Goal: Find specific page/section: Find specific page/section

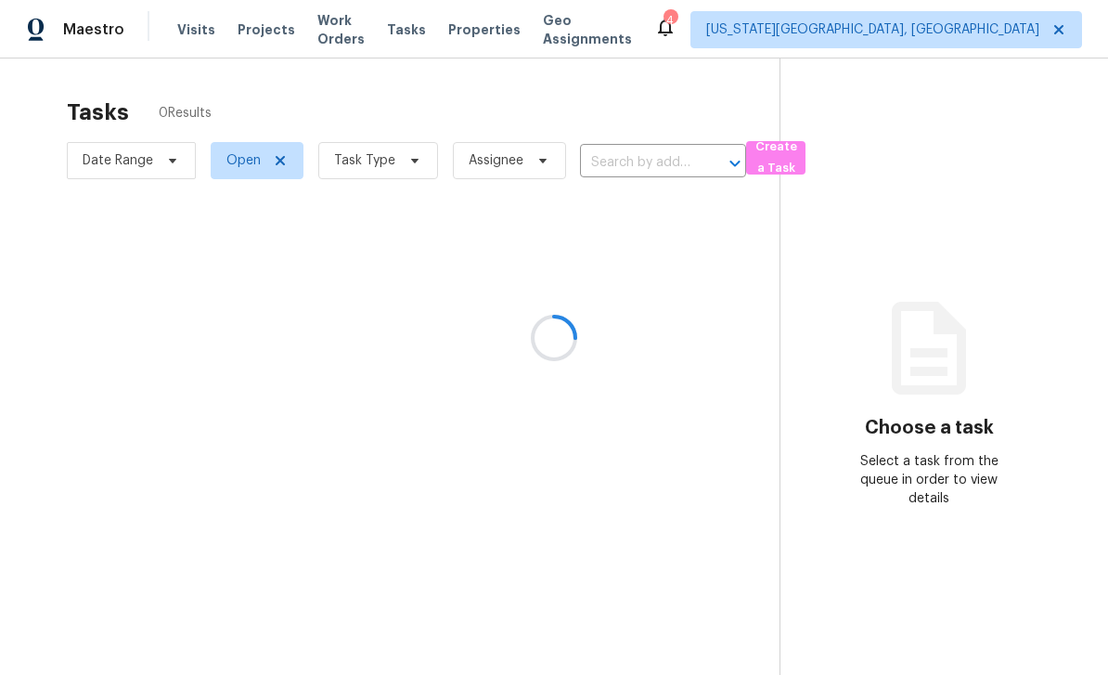
click at [375, 34] on div at bounding box center [554, 337] width 1108 height 675
click at [365, 31] on span "Work Orders" at bounding box center [340, 29] width 47 height 37
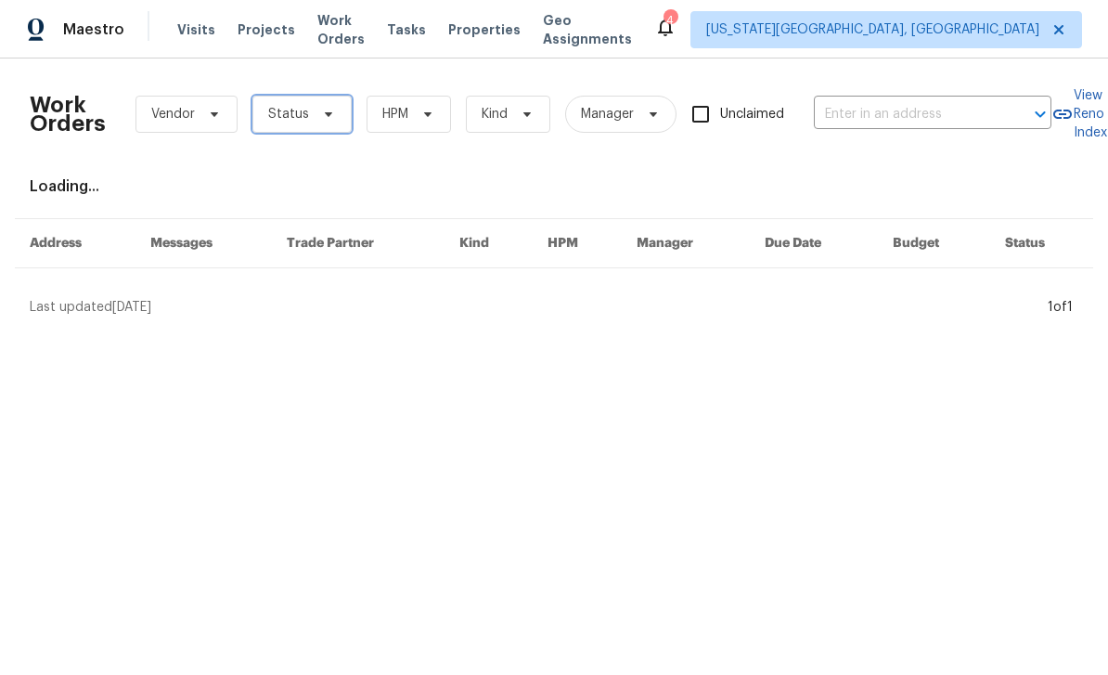
click at [337, 116] on span "Status" at bounding box center [301, 114] width 99 height 37
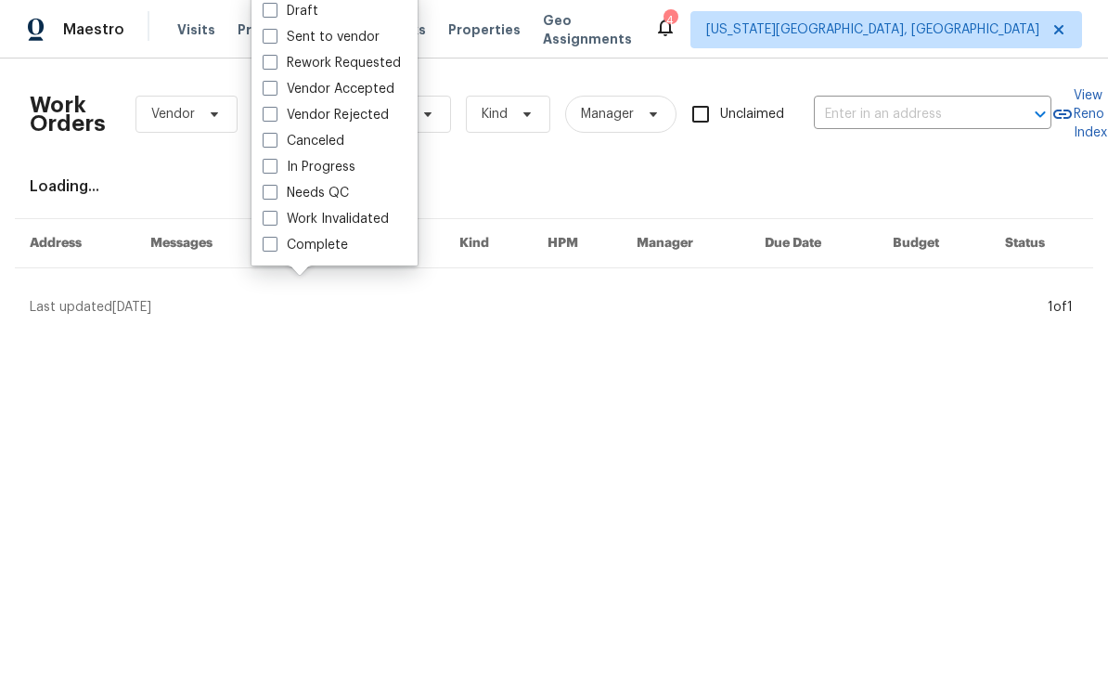
click at [292, 192] on label "Needs QC" at bounding box center [306, 193] width 86 height 19
click at [275, 192] on input "Needs QC" at bounding box center [269, 190] width 12 height 12
checkbox input "true"
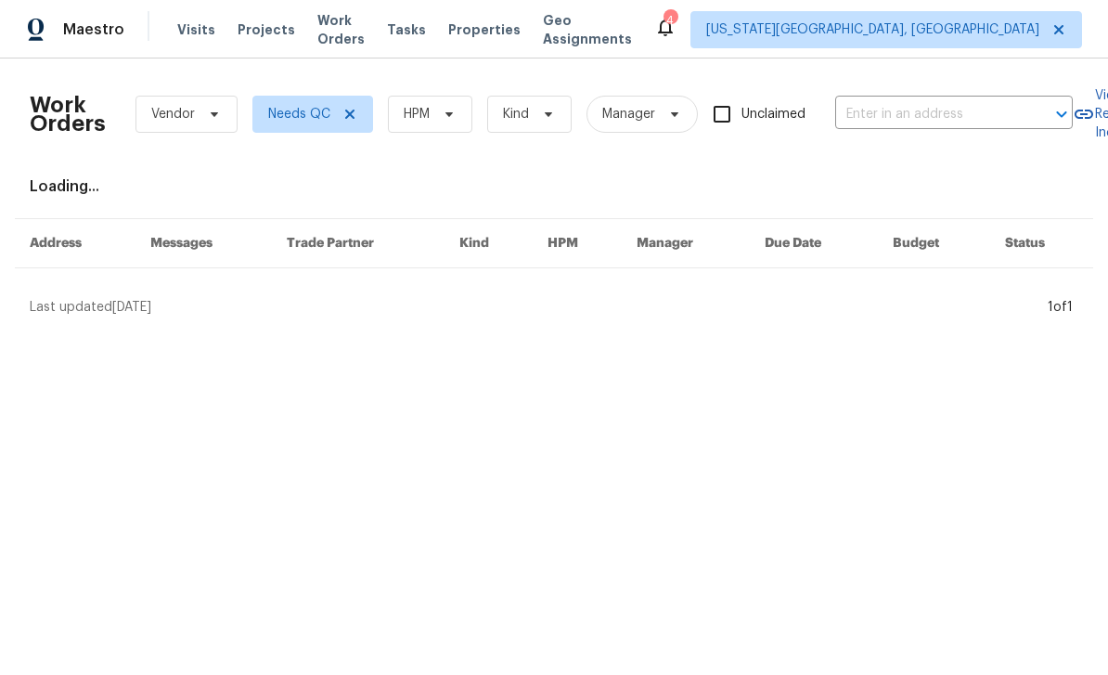
click at [426, 24] on span "Tasks" at bounding box center [406, 29] width 39 height 13
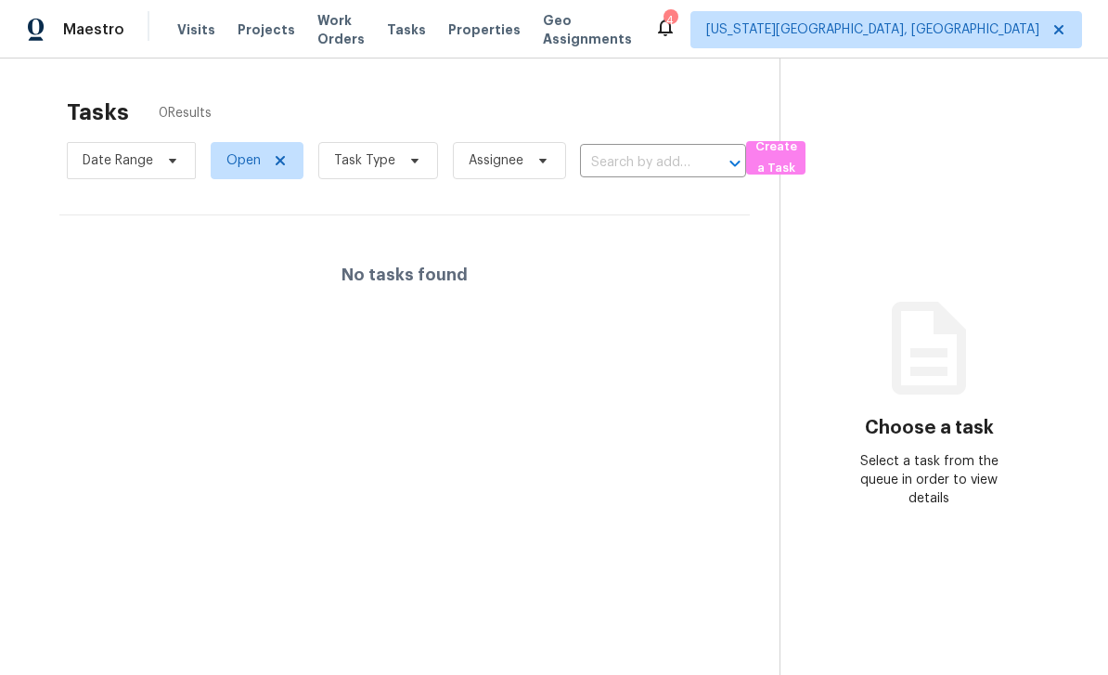
click at [508, 32] on span "Properties" at bounding box center [484, 29] width 72 height 19
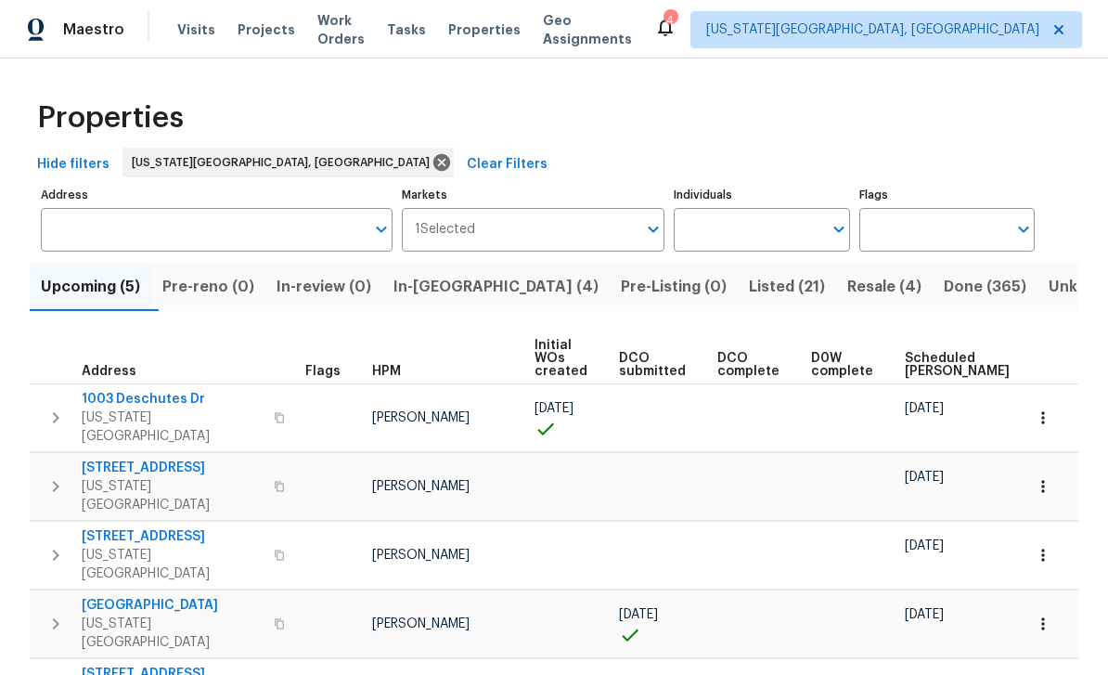
click at [459, 287] on span "In-[GEOGRAPHIC_DATA] (4)" at bounding box center [496, 287] width 205 height 26
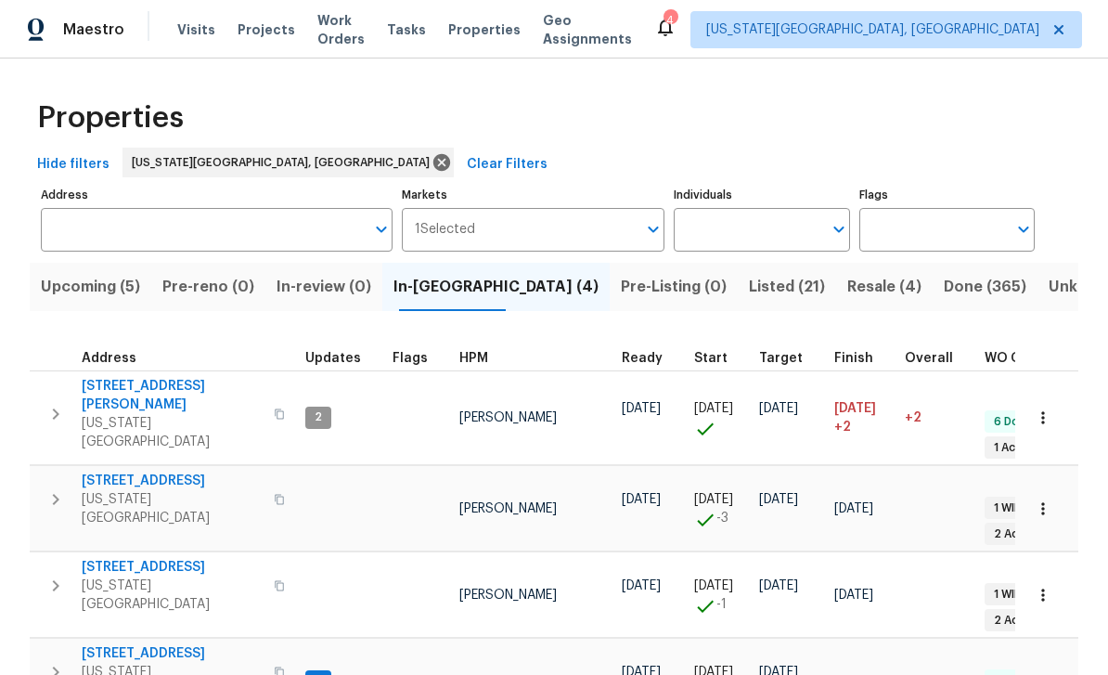
click at [1044, 266] on button "Unknown (0)" at bounding box center [1097, 287] width 118 height 48
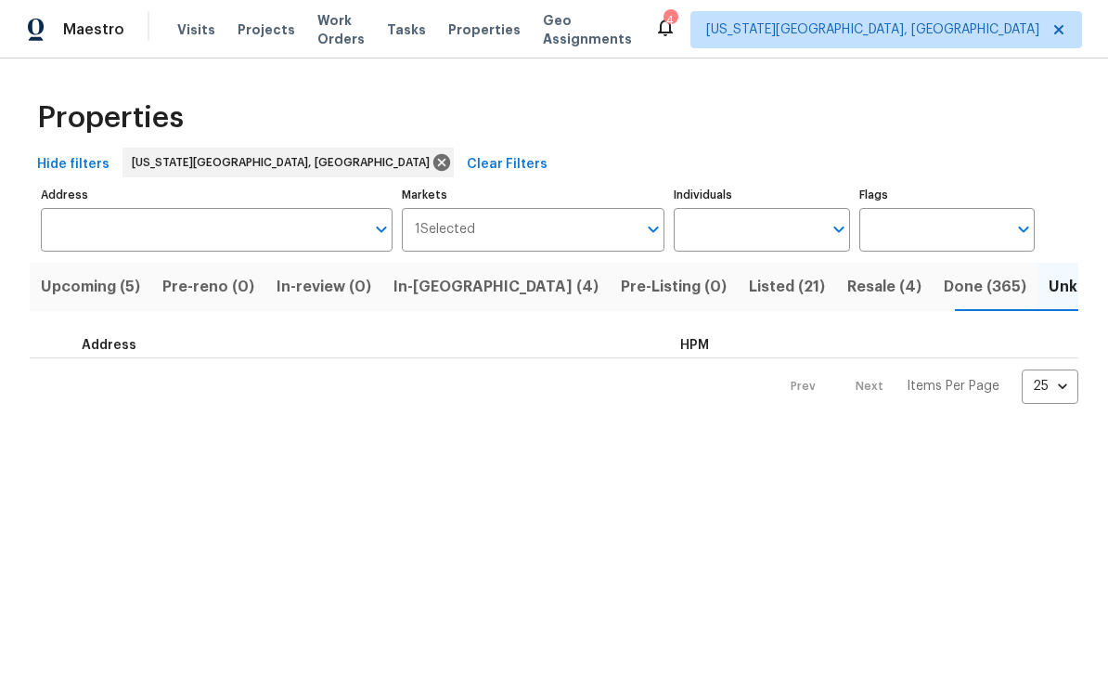
click at [479, 301] on button "In-[GEOGRAPHIC_DATA] (4)" at bounding box center [495, 287] width 227 height 48
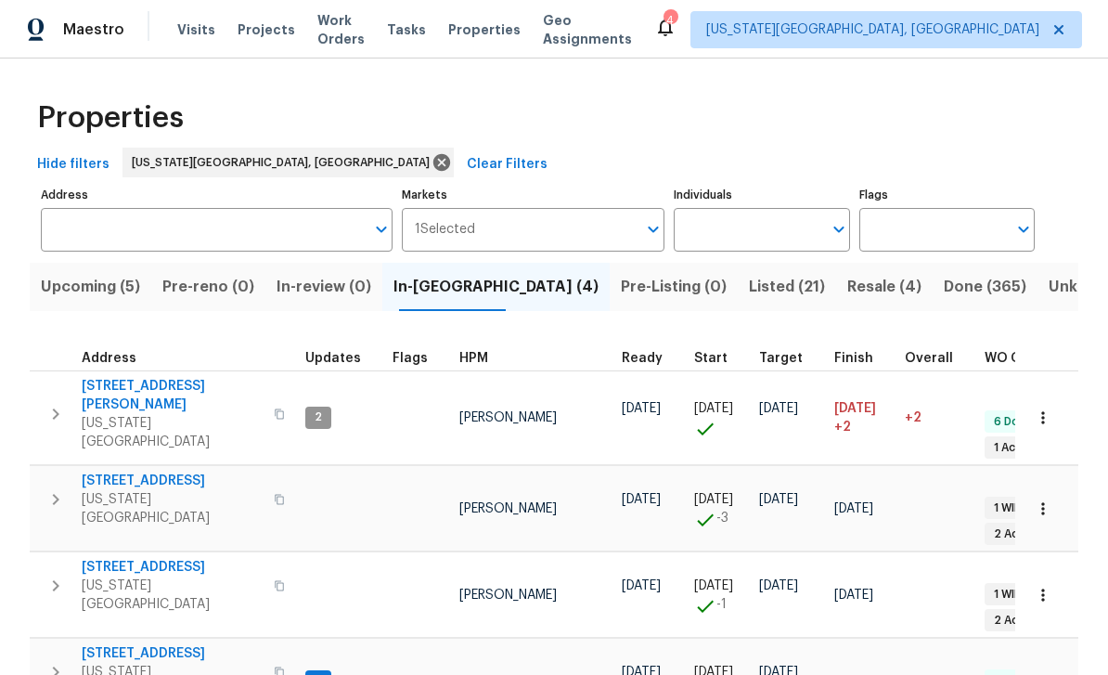
click at [64, 290] on span "Upcoming (5)" at bounding box center [90, 287] width 99 height 26
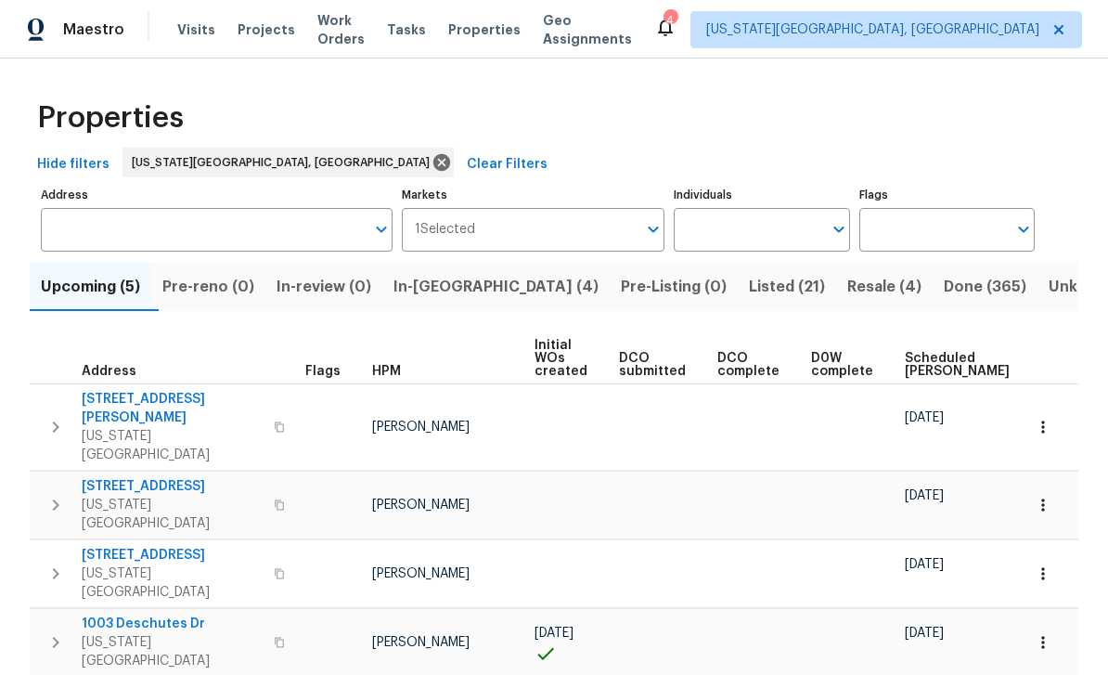
scroll to position [54, 0]
click at [466, 274] on span "In-[GEOGRAPHIC_DATA] (4)" at bounding box center [496, 287] width 205 height 26
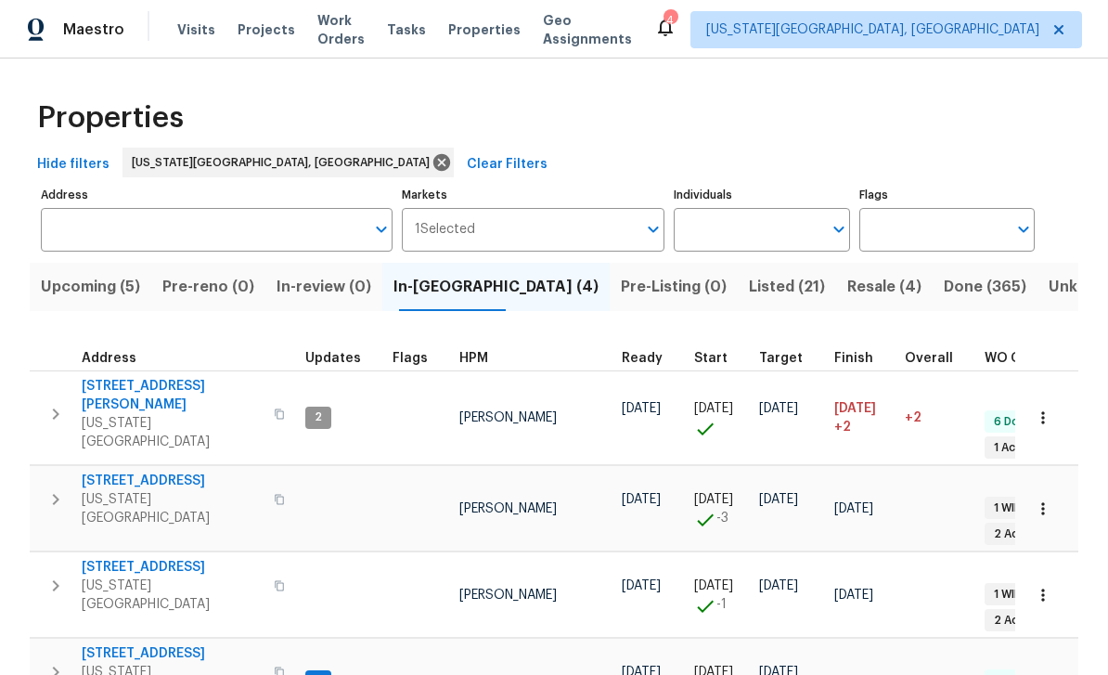
click at [106, 378] on span "[STREET_ADDRESS][PERSON_NAME]" at bounding box center [172, 395] width 181 height 37
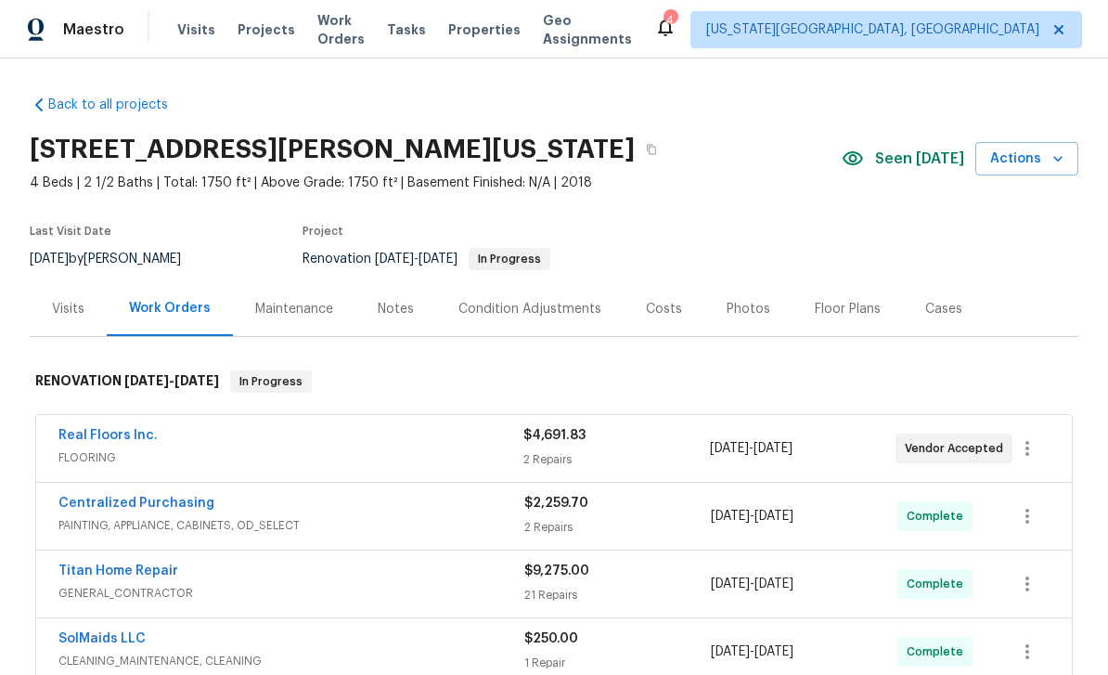
click at [740, 312] on div "Photos" at bounding box center [749, 309] width 44 height 19
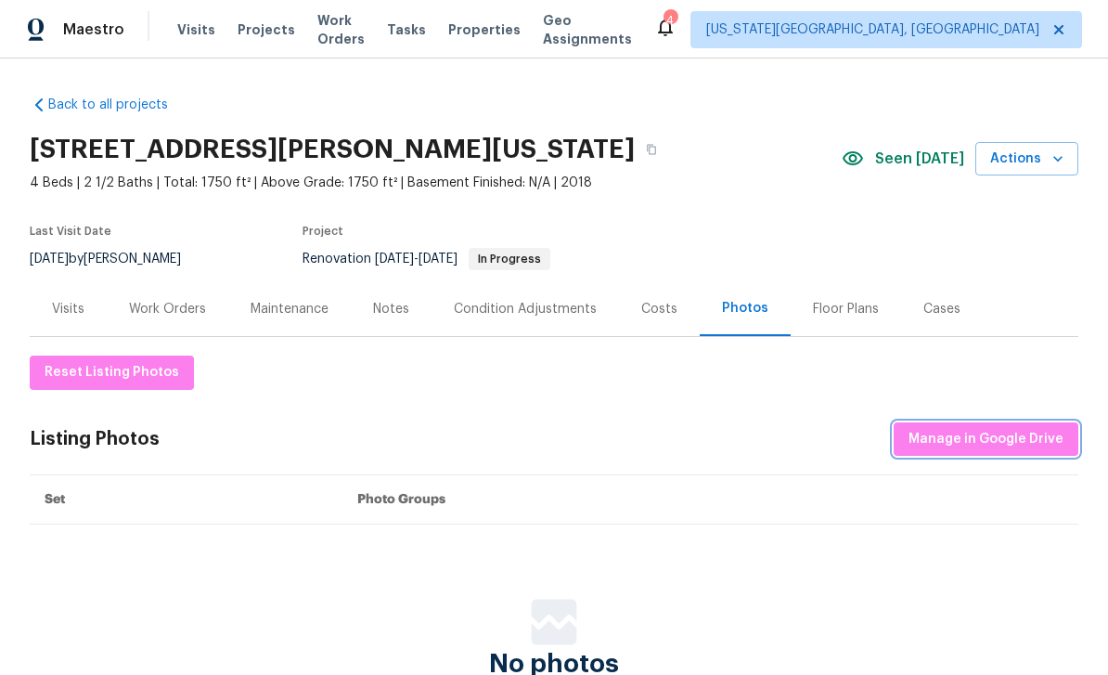
click at [1000, 440] on span "Manage in Google Drive" at bounding box center [986, 439] width 155 height 23
